Goal: Task Accomplishment & Management: Use online tool/utility

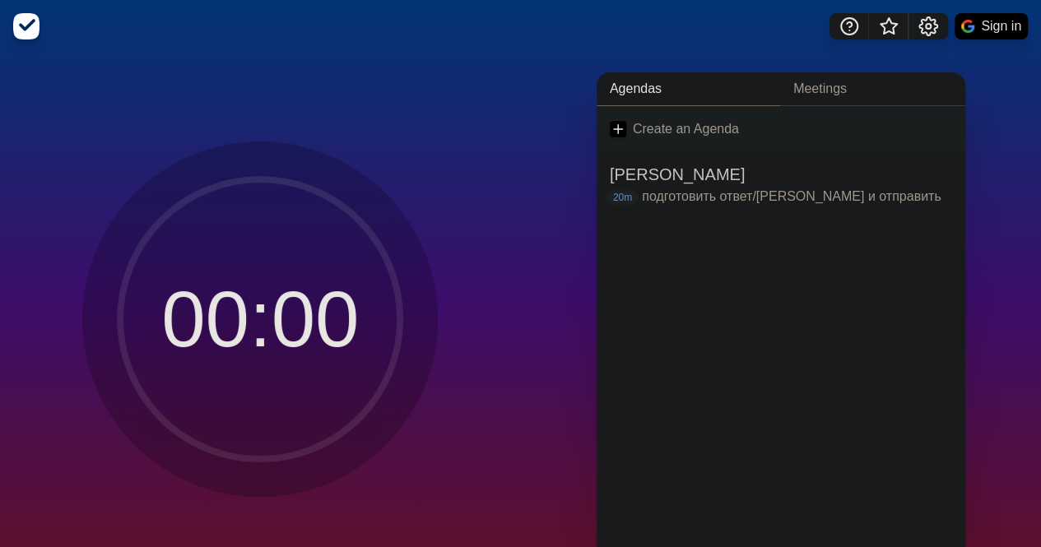
click at [738, 122] on link "Create an Agenda" at bounding box center [781, 129] width 369 height 46
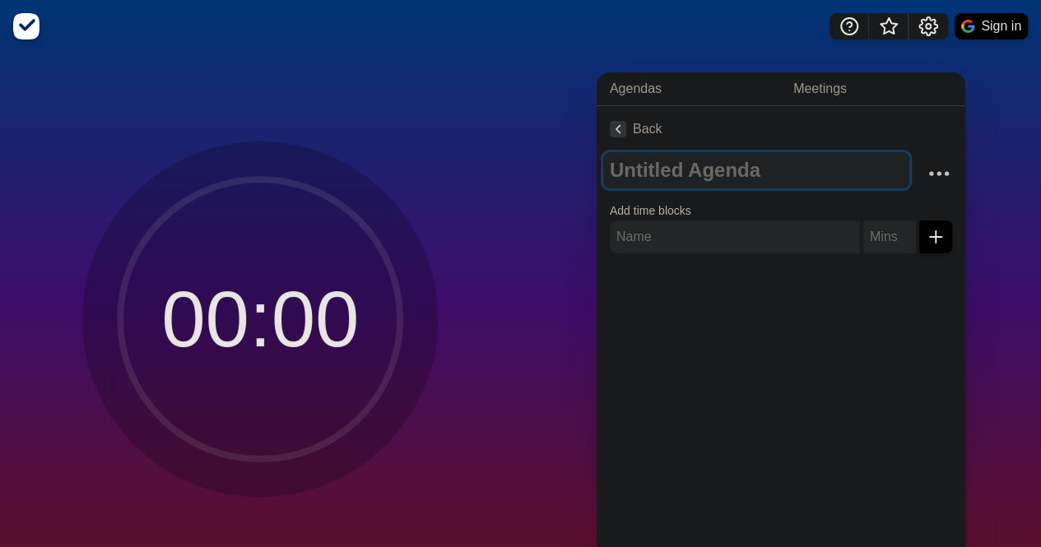
click at [673, 167] on textarea at bounding box center [756, 170] width 306 height 36
type textarea "Training 2.5"
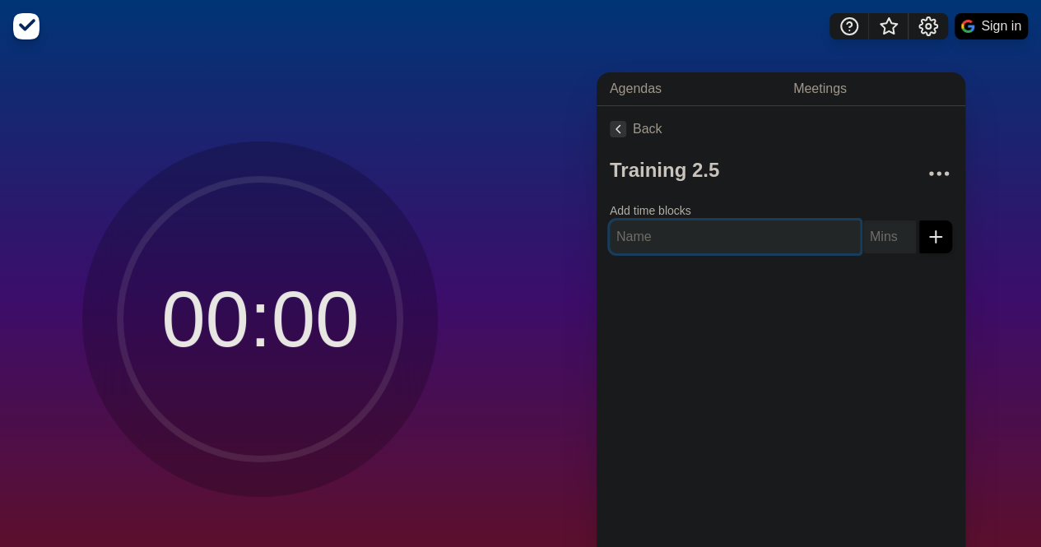
click at [654, 226] on input "text" at bounding box center [735, 237] width 250 height 33
type input "case preparation"
click at [871, 248] on input "number" at bounding box center [890, 237] width 53 height 33
type input "25"
click at [920, 221] on button "submit" at bounding box center [936, 237] width 33 height 33
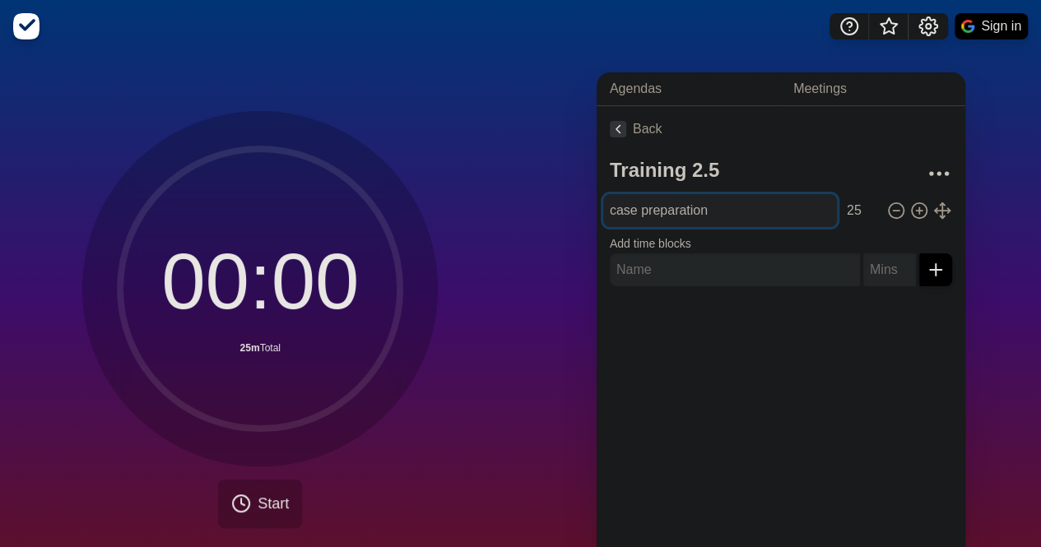
click at [682, 207] on input "case preparation" at bounding box center [720, 210] width 234 height 33
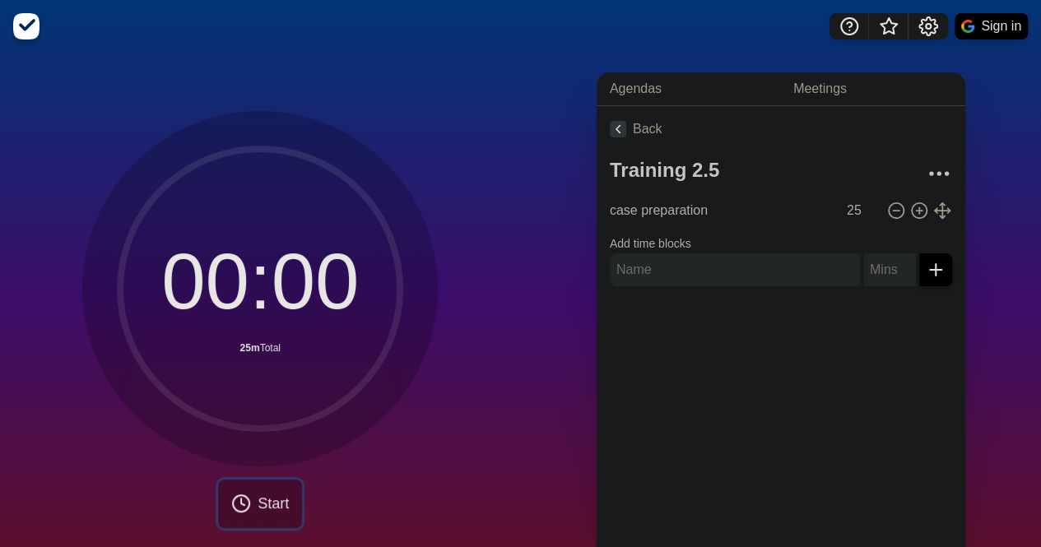
click at [258, 500] on span "Start" at bounding box center [273, 504] width 31 height 22
